Goal: Find specific page/section: Find specific page/section

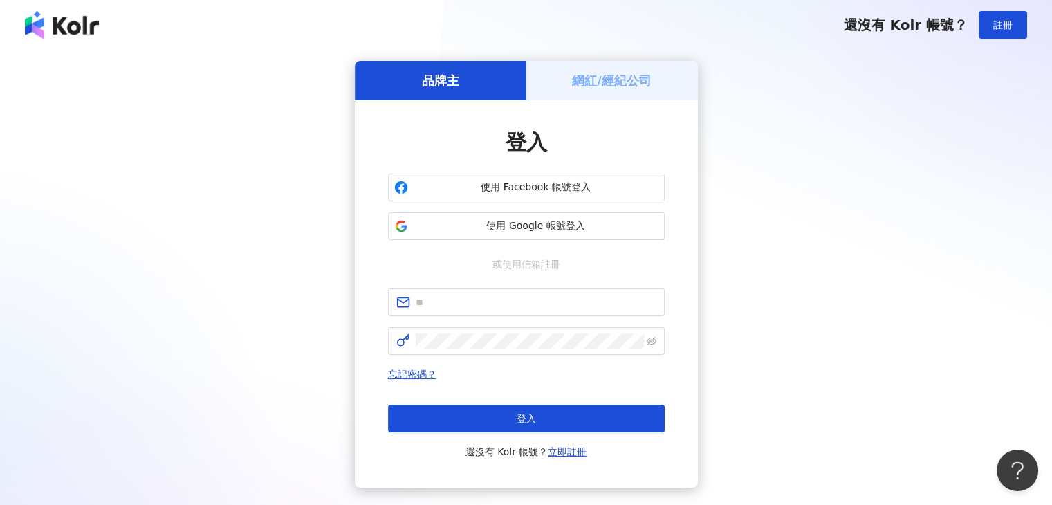
type input "**********"
click button "登入" at bounding box center [526, 419] width 277 height 28
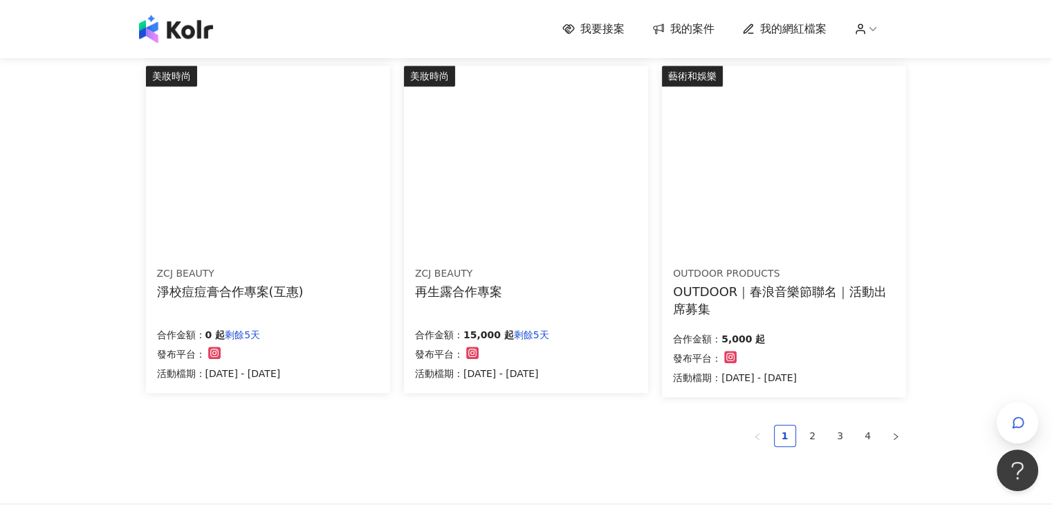
scroll to position [830, 0]
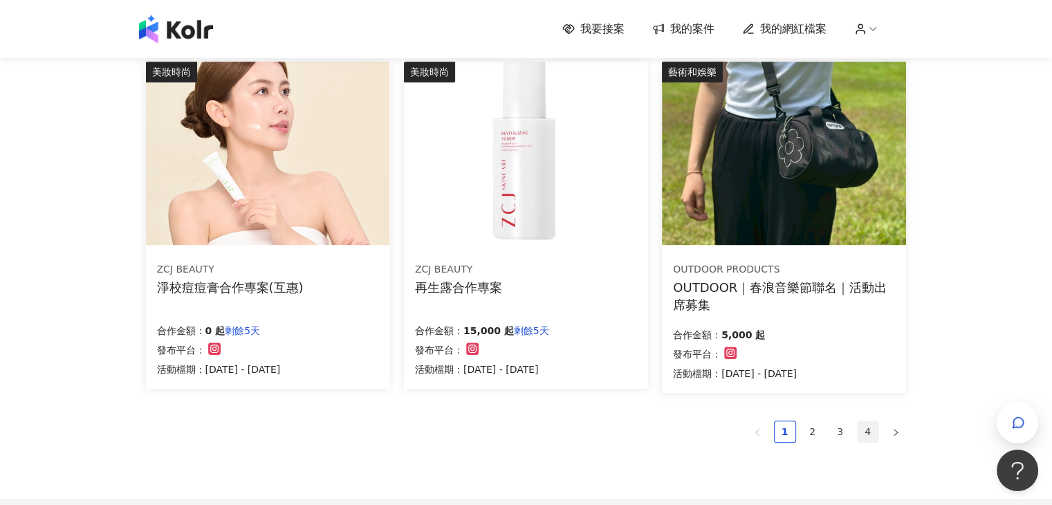
click at [865, 435] on link "4" at bounding box center [867, 431] width 21 height 21
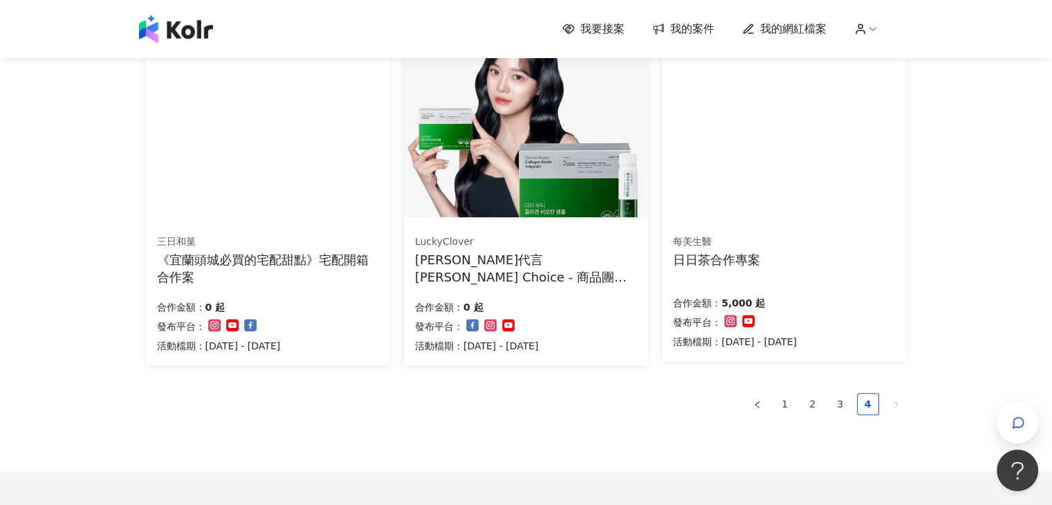
scroll to position [501, 0]
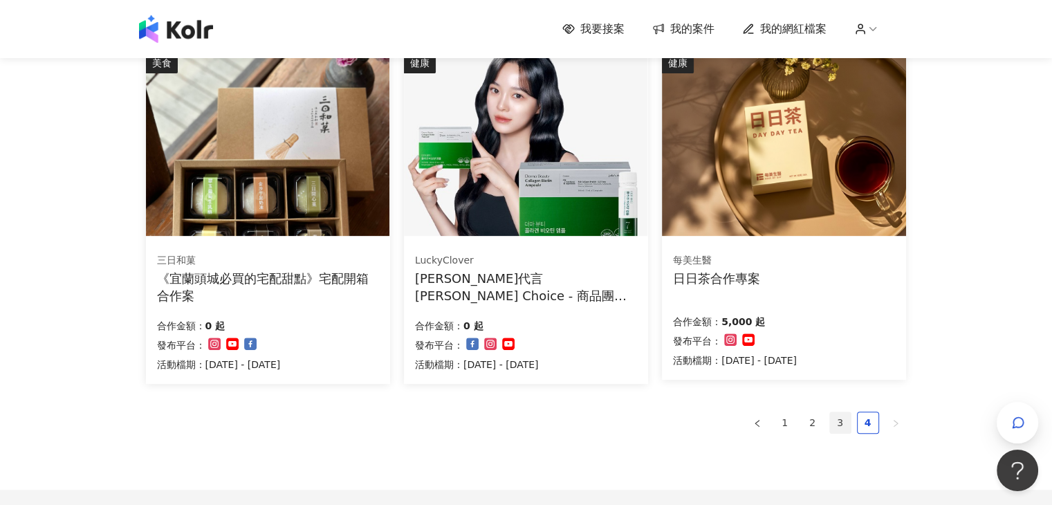
click at [840, 424] on link "3" at bounding box center [840, 422] width 21 height 21
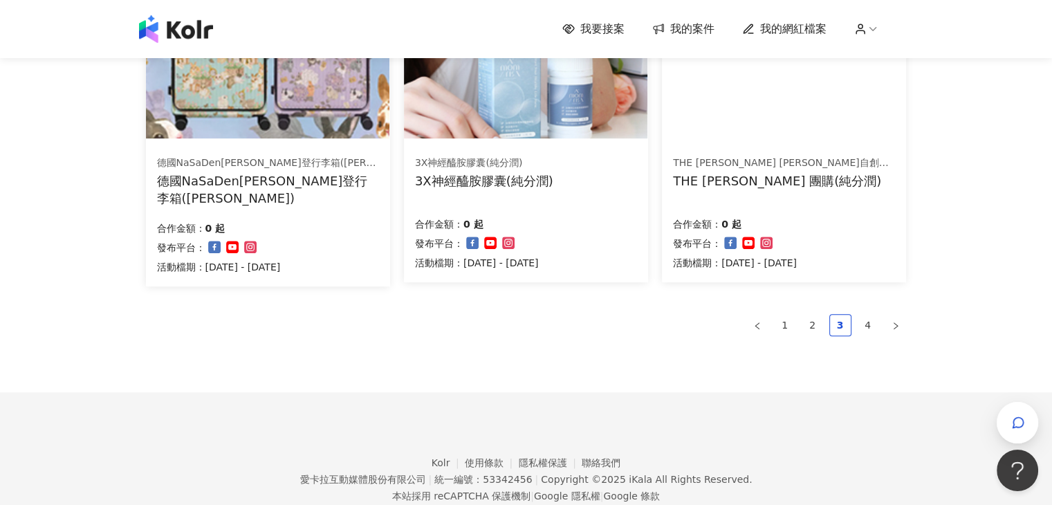
scroll to position [974, 0]
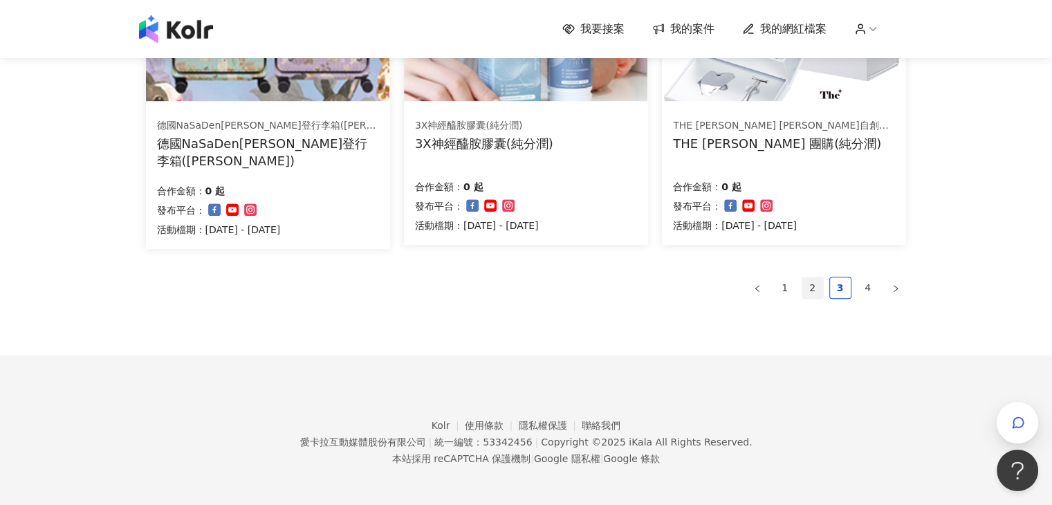
click at [810, 281] on link "2" at bounding box center [812, 287] width 21 height 21
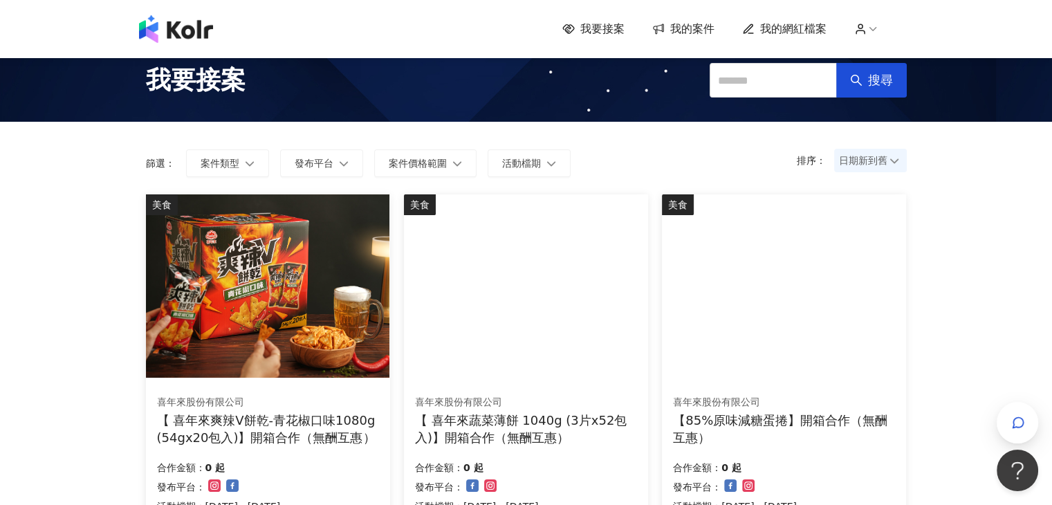
scroll to position [0, 0]
